Goal: Task Accomplishment & Management: Use online tool/utility

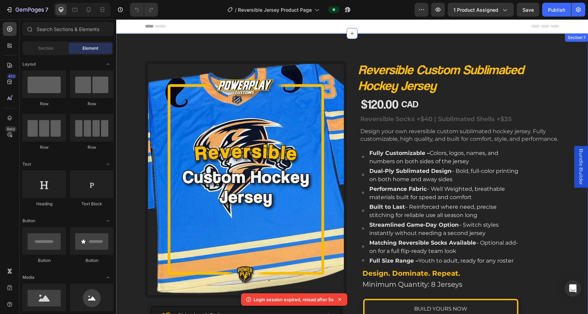
click at [385, 41] on div "Product Images Shipping & Delivery Tailored to you The Process Accordion Image …" at bounding box center [351, 248] width 471 height 430
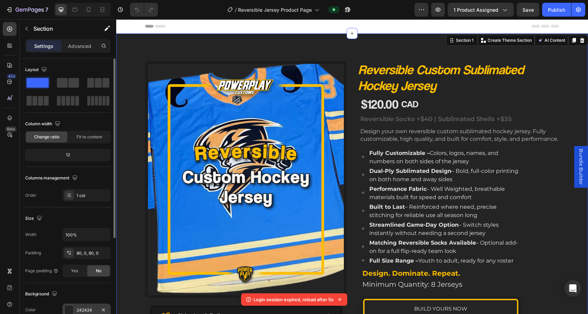
click at [91, 307] on div "242424" at bounding box center [87, 310] width 20 height 6
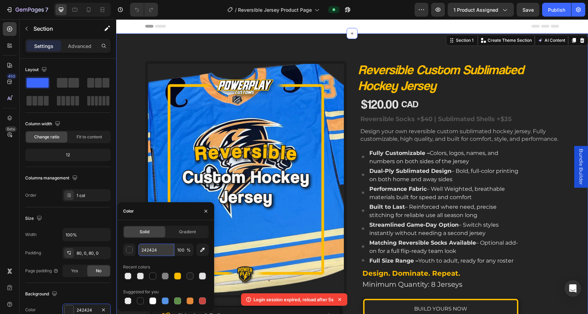
click at [148, 247] on input "242424" at bounding box center [156, 249] width 36 height 12
